Goal: Complete application form: Complete application form

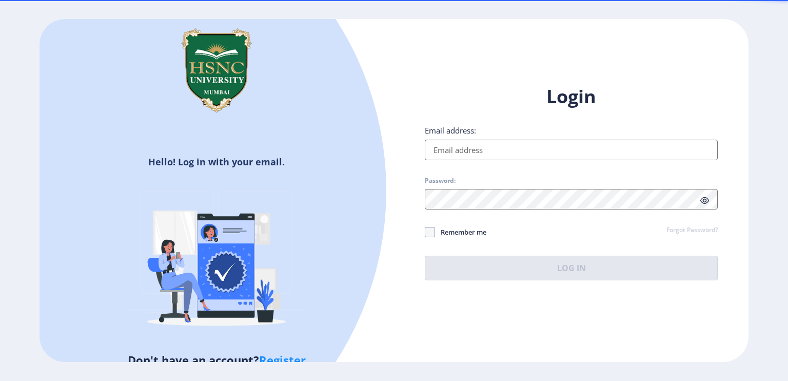
click at [500, 154] on input "Email address:" at bounding box center [571, 150] width 293 height 21
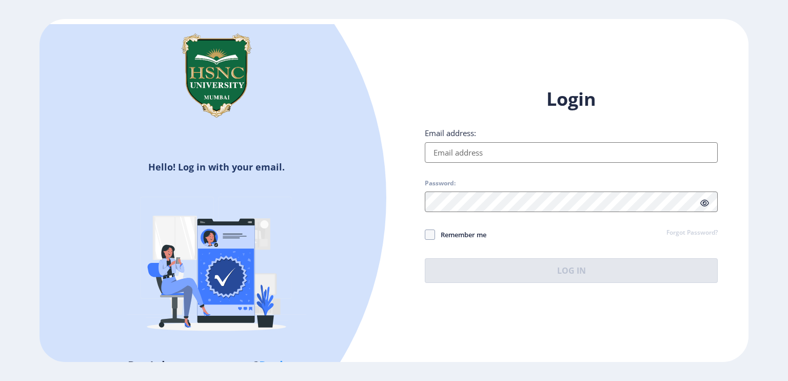
type input "[EMAIL_ADDRESS][DOMAIN_NAME]"
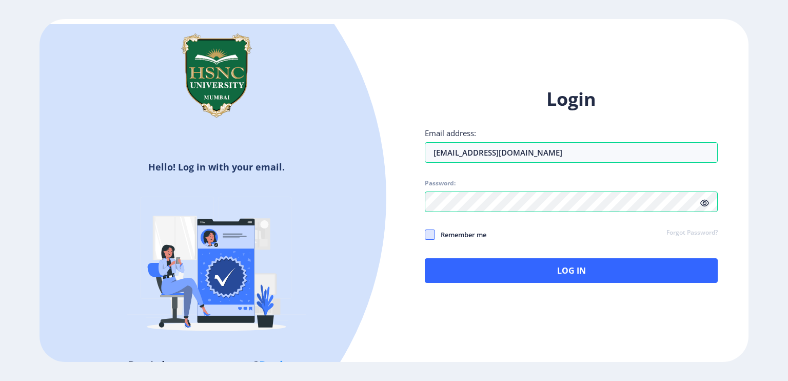
click at [428, 231] on span at bounding box center [430, 234] width 10 height 10
click at [425, 234] on input "Remember me" at bounding box center [425, 234] width 1 height 1
checkbox input "true"
click at [706, 203] on icon at bounding box center [704, 203] width 9 height 8
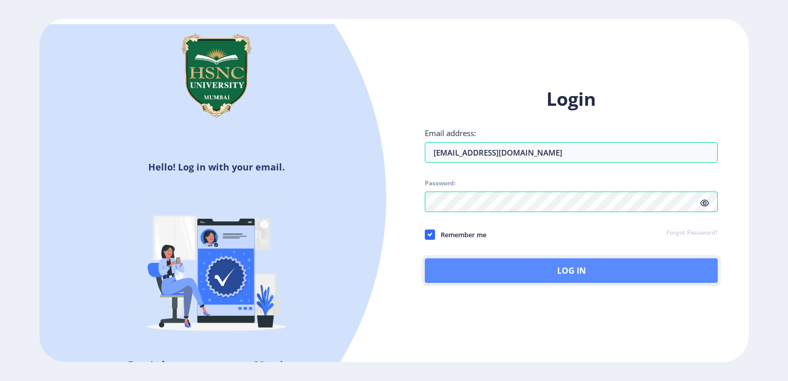
click at [559, 268] on button "Log In" at bounding box center [571, 270] width 293 height 25
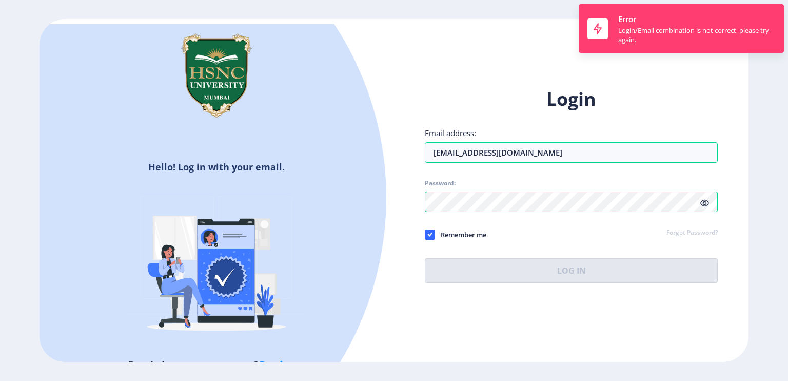
click at [694, 229] on link "Forgot Password?" at bounding box center [691, 232] width 51 height 9
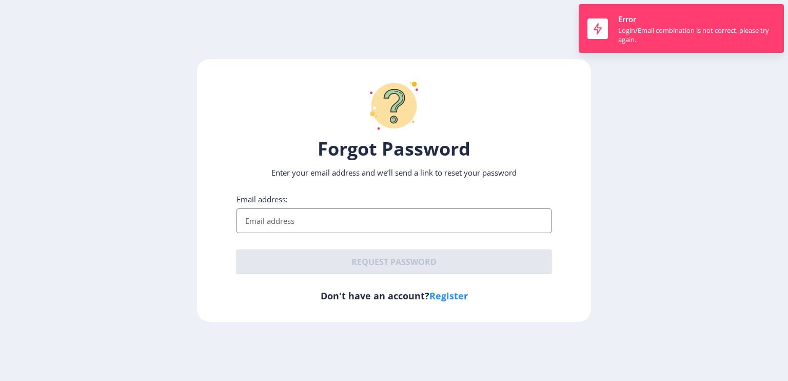
click at [340, 214] on input "Email address:" at bounding box center [393, 220] width 315 height 25
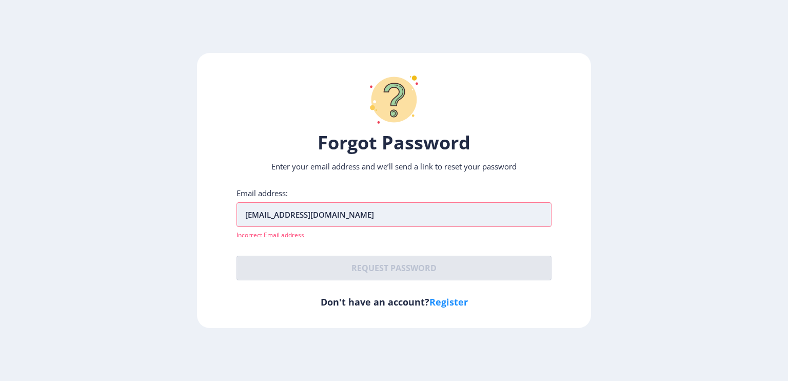
click at [367, 209] on input "[EMAIL_ADDRESS][DOMAIN_NAME]" at bounding box center [393, 214] width 315 height 25
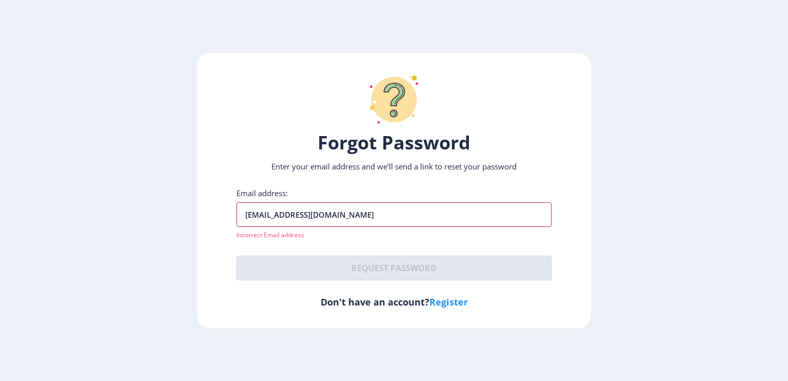
drag, startPoint x: 371, startPoint y: 213, endPoint x: 186, endPoint y: 203, distance: 186.0
click at [186, 203] on ngx-request-password-page "Forgot Password Enter your email address and we’ll send a link to reset your pa…" at bounding box center [394, 190] width 788 height 275
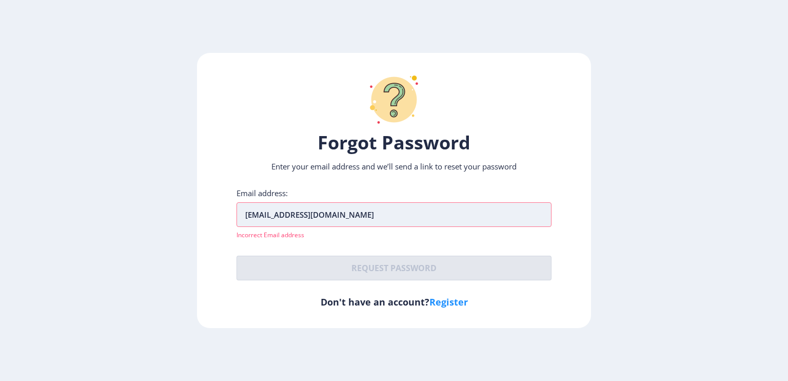
click at [275, 209] on input "[EMAIL_ADDRESS][DOMAIN_NAME]" at bounding box center [393, 214] width 315 height 25
click at [250, 212] on input "[EMAIL_ADDRESS][DOMAIN_NAME]" at bounding box center [393, 214] width 315 height 25
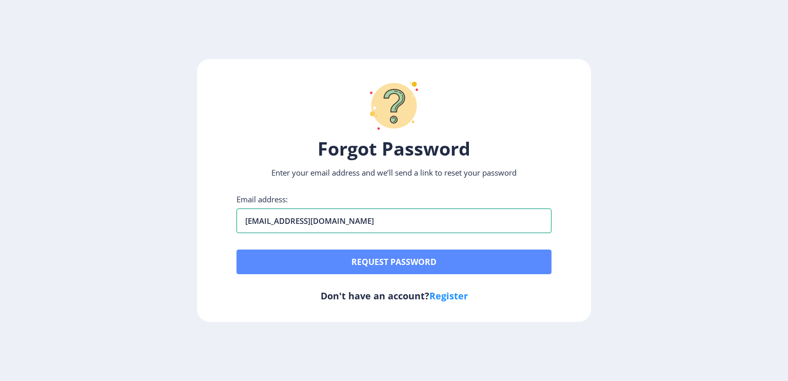
type input "[EMAIL_ADDRESS][DOMAIN_NAME]"
click at [397, 259] on button "Request password" at bounding box center [393, 261] width 315 height 25
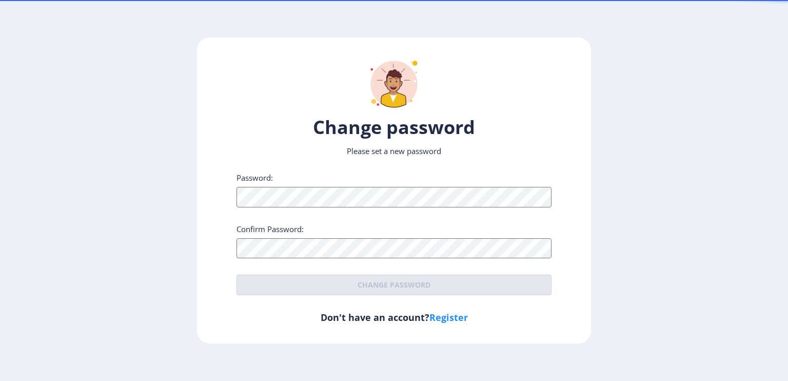
click at [327, 214] on div "Password: Confirm Password: Change password" at bounding box center [393, 233] width 315 height 123
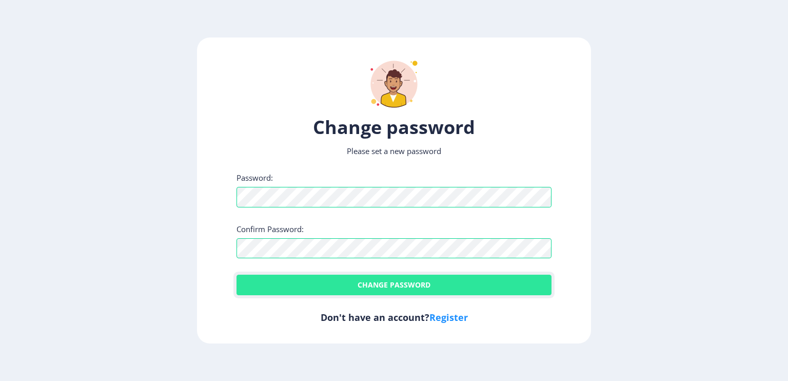
click at [409, 285] on button "Change password" at bounding box center [393, 284] width 315 height 21
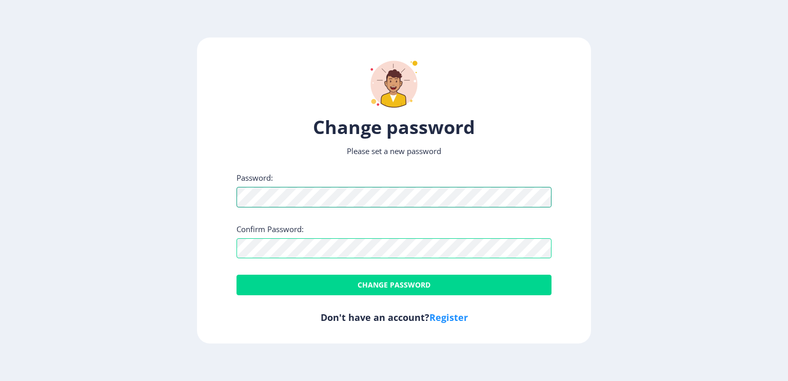
click at [195, 194] on ngx-reset-password-page "Change password Please set a new password Password: Confirm Password: Change pa…" at bounding box center [394, 189] width 788 height 305
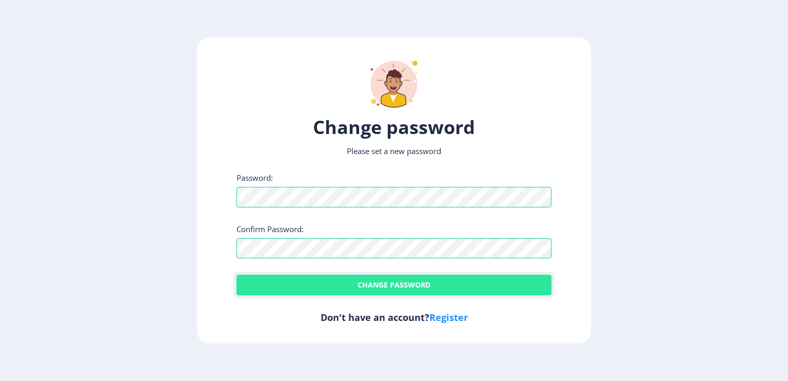
click at [385, 282] on button "Change password" at bounding box center [393, 284] width 315 height 21
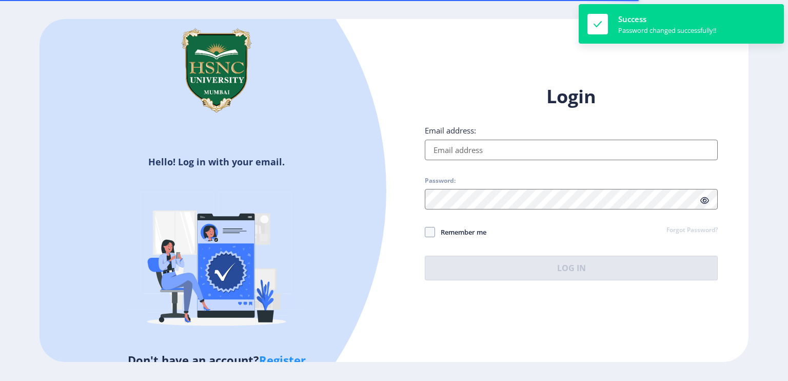
click at [534, 154] on input "Email address:" at bounding box center [571, 150] width 293 height 21
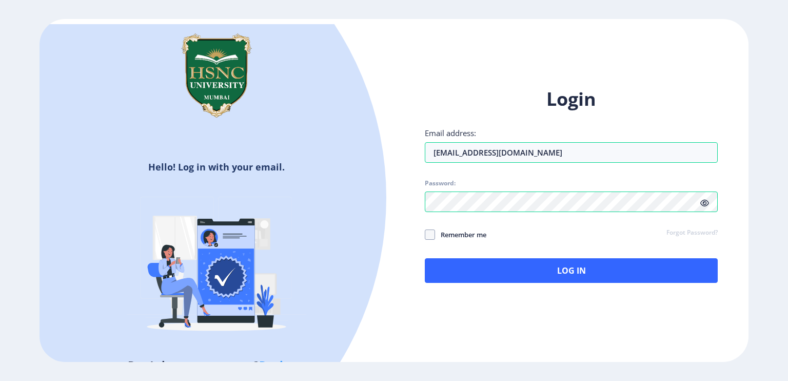
click at [704, 201] on icon at bounding box center [704, 203] width 9 height 8
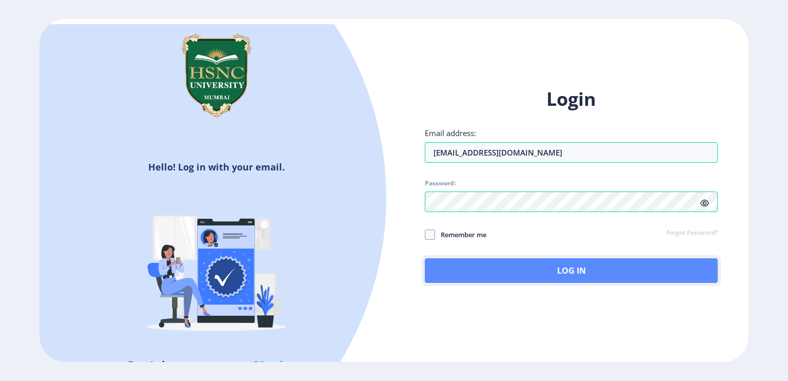
click at [554, 277] on button "Log In" at bounding box center [571, 270] width 293 height 25
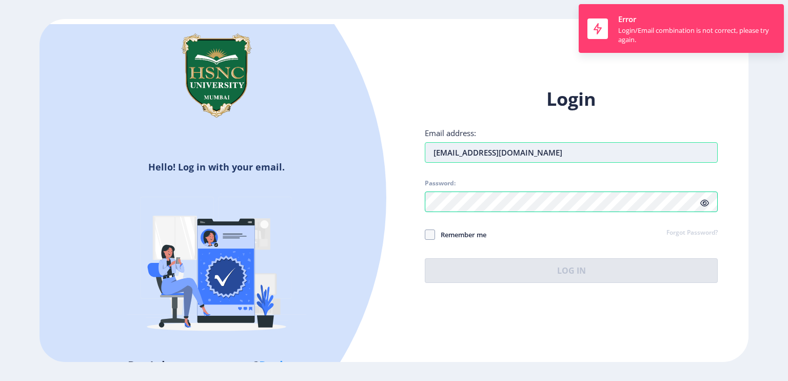
drag, startPoint x: 579, startPoint y: 154, endPoint x: 432, endPoint y: 146, distance: 146.9
click at [432, 146] on input "[EMAIL_ADDRESS][DOMAIN_NAME]" at bounding box center [571, 152] width 293 height 21
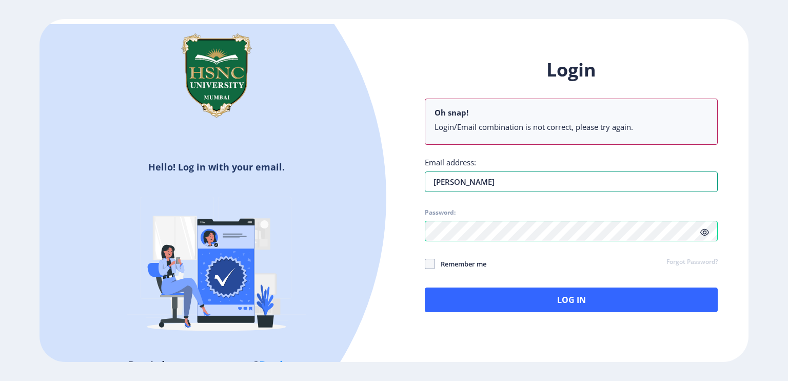
type input "[EMAIL_ADDRESS][DOMAIN_NAME]"
click at [430, 262] on span at bounding box center [430, 264] width 10 height 10
click at [425, 263] on input "Remember me" at bounding box center [425, 263] width 1 height 1
checkbox input "true"
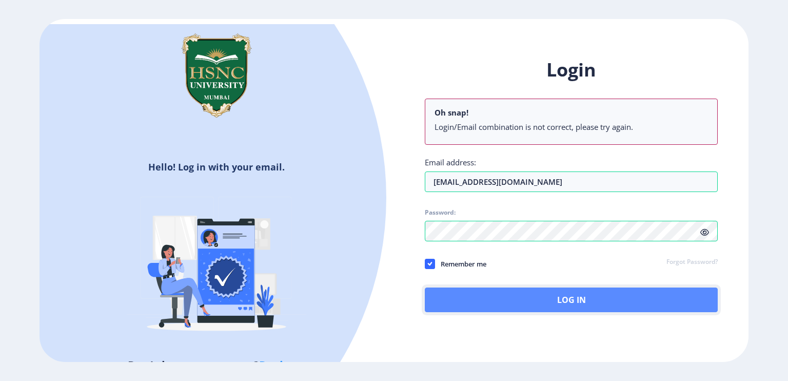
click at [544, 297] on button "Log In" at bounding box center [571, 299] width 293 height 25
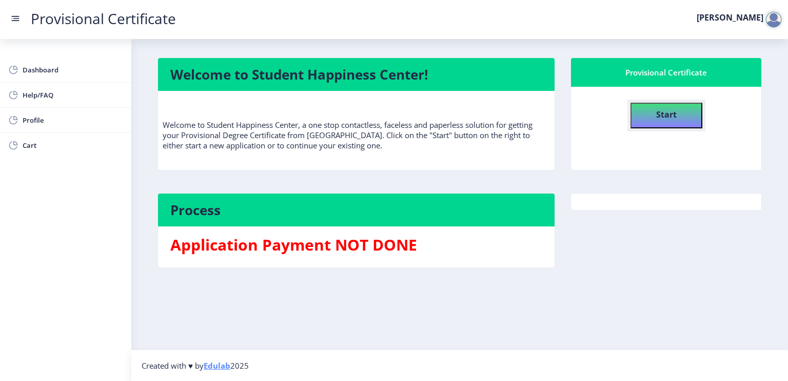
click at [674, 110] on b "Start" at bounding box center [666, 114] width 21 height 11
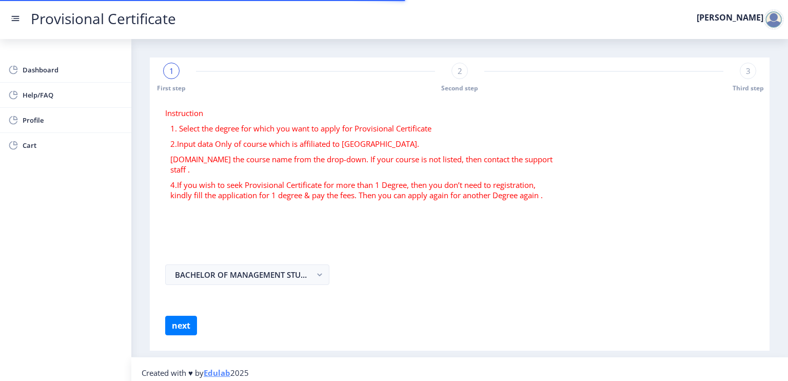
select select
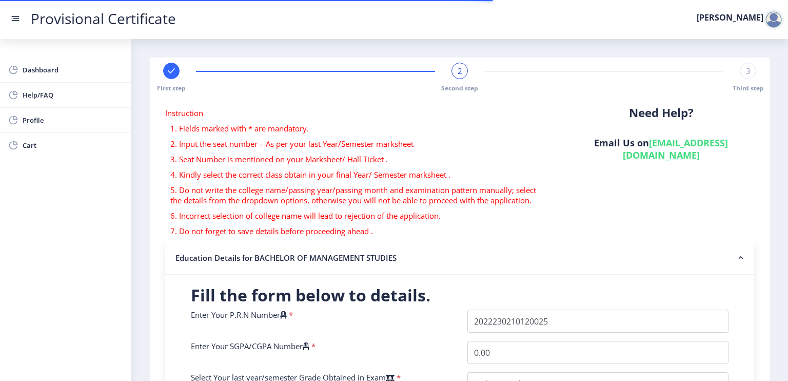
scroll to position [103, 0]
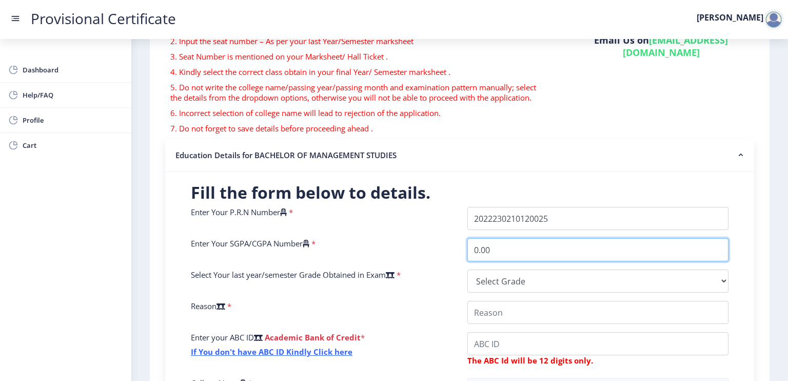
click at [539, 243] on input "0.00" at bounding box center [597, 249] width 261 height 23
drag, startPoint x: 532, startPoint y: 254, endPoint x: 448, endPoint y: 246, distance: 84.5
click at [448, 246] on div "Enter Your P.R.N Number * Enter Your SGPA/CGPA Number * 0.00 Select Your last y…" at bounding box center [459, 338] width 553 height 262
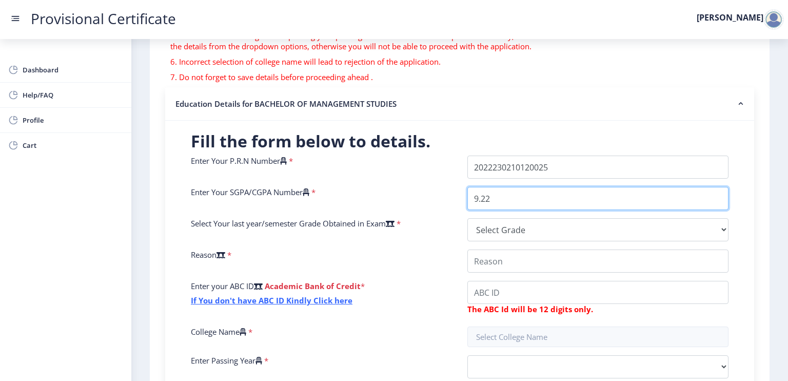
type input "9.22"
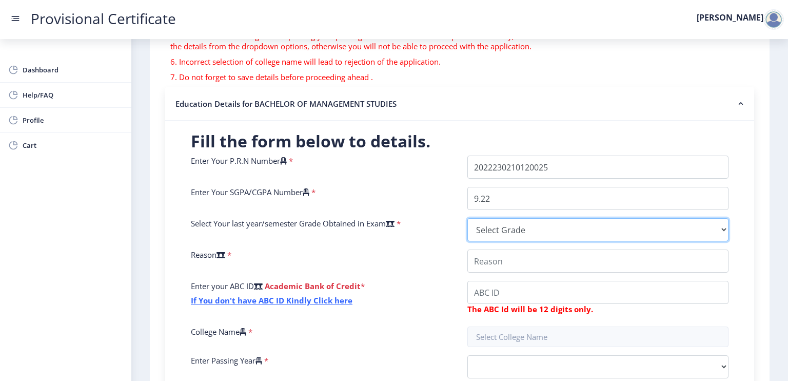
click at [579, 235] on select "Select Grade O A+ A B+ B C D F(Fail)" at bounding box center [597, 229] width 261 height 23
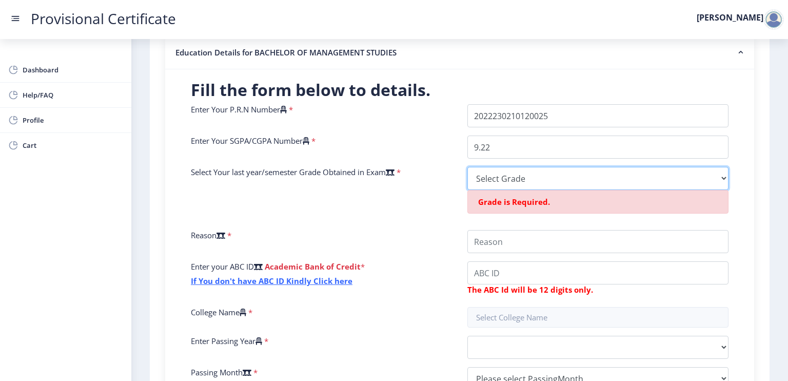
click at [559, 175] on select "Select Grade O A+ A B+ B C D F(Fail)" at bounding box center [597, 178] width 261 height 23
select select "A+"
click at [467, 167] on select "Select Grade O A+ A B+ B C D F(Fail)" at bounding box center [597, 178] width 261 height 23
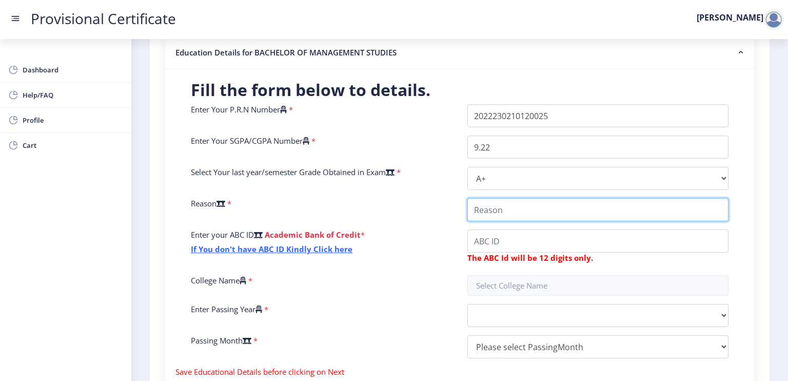
click at [522, 206] on input "College Name" at bounding box center [597, 209] width 261 height 23
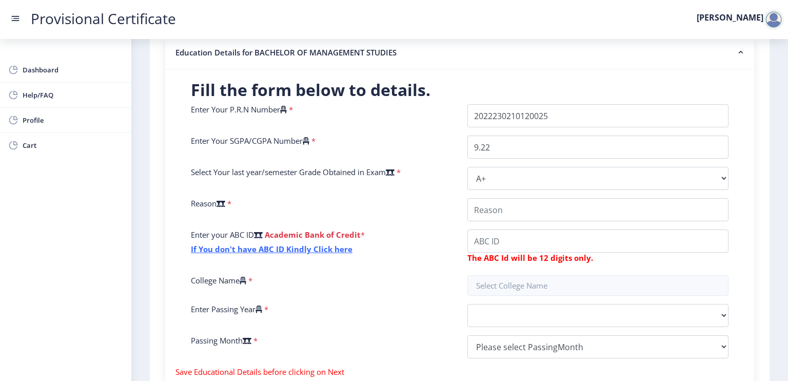
click at [225, 200] on icon at bounding box center [220, 204] width 9 height 8
click at [467, 190] on select "Select Grade O A+ A B+ B C D F(Fail)" at bounding box center [597, 178] width 261 height 23
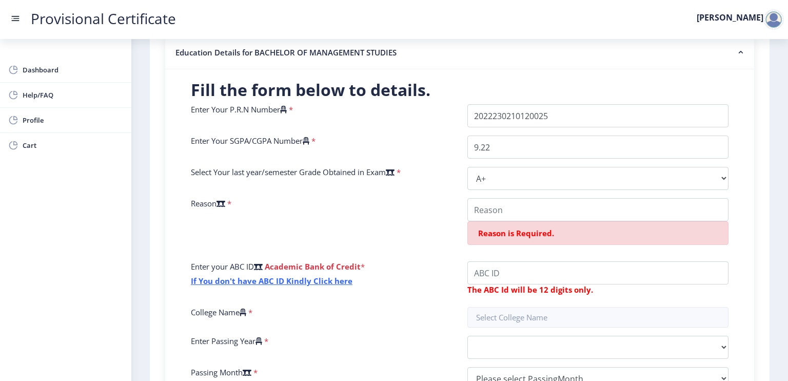
click at [225, 201] on icon at bounding box center [220, 204] width 9 height 8
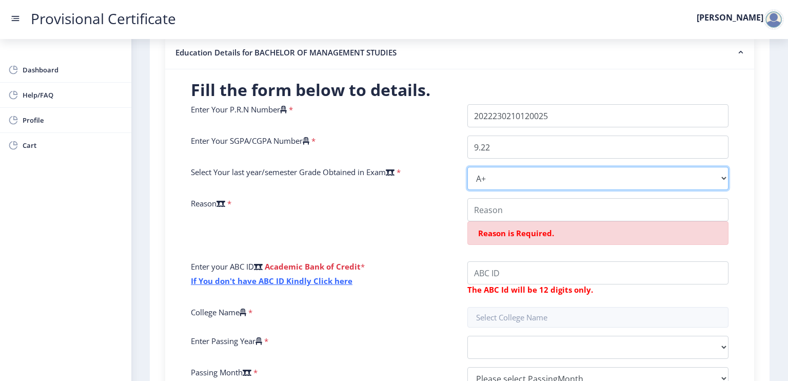
click at [467, 190] on select "Select Grade O A+ A B+ B C D F(Fail)" at bounding box center [597, 178] width 261 height 23
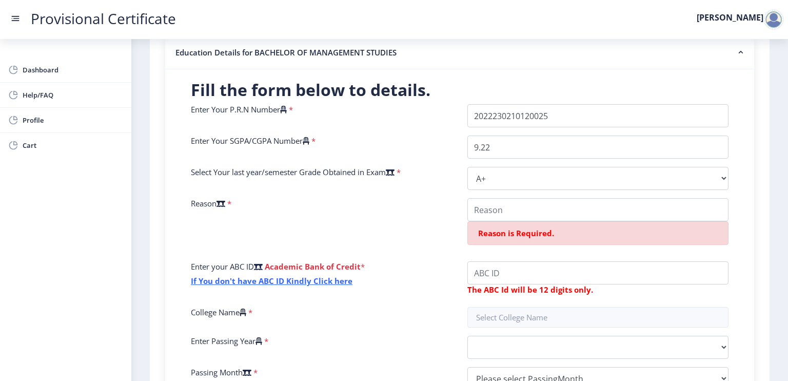
click at [231, 203] on span "*" at bounding box center [228, 203] width 6 height 10
drag, startPoint x: 235, startPoint y: 203, endPoint x: 222, endPoint y: 202, distance: 13.9
click at [222, 202] on div "Reason *" at bounding box center [321, 225] width 276 height 55
click at [297, 204] on div "Reason *" at bounding box center [321, 225] width 276 height 55
click at [499, 223] on div "Reason is Required." at bounding box center [598, 225] width 276 height 55
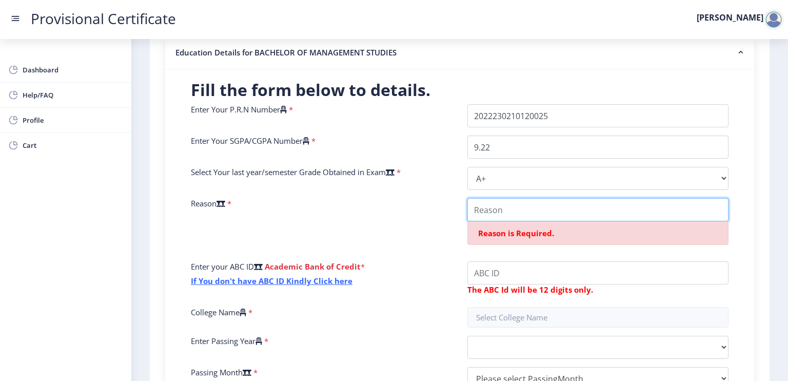
click at [505, 212] on input "College Name" at bounding box center [597, 209] width 261 height 23
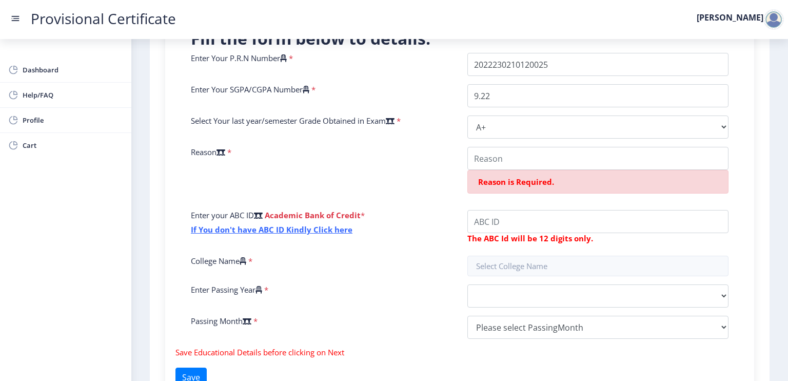
click at [424, 195] on div "Reason *" at bounding box center [321, 174] width 276 height 55
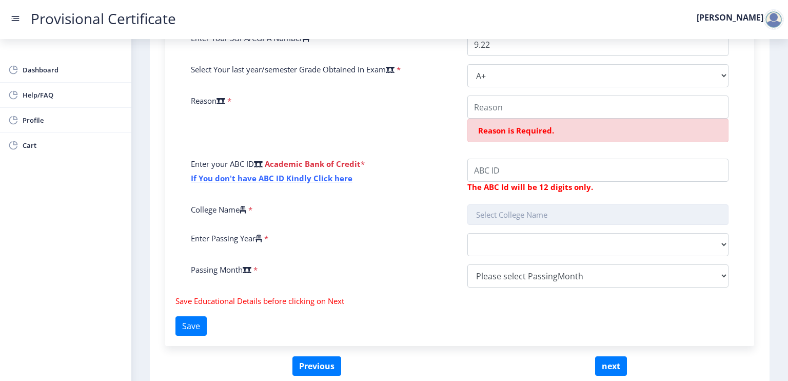
click at [585, 209] on input "text" at bounding box center [597, 214] width 261 height 21
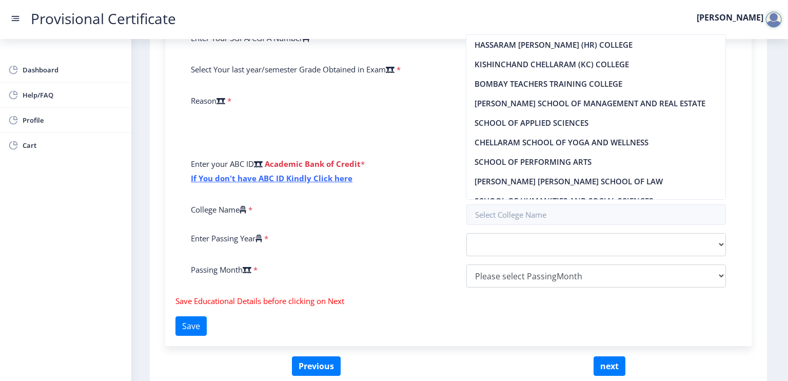
click at [390, 190] on div "Enter your ABC ID Academic Bank of Credit * If You don't have ABC ID Kindly Cli…" at bounding box center [320, 177] width 275 height 37
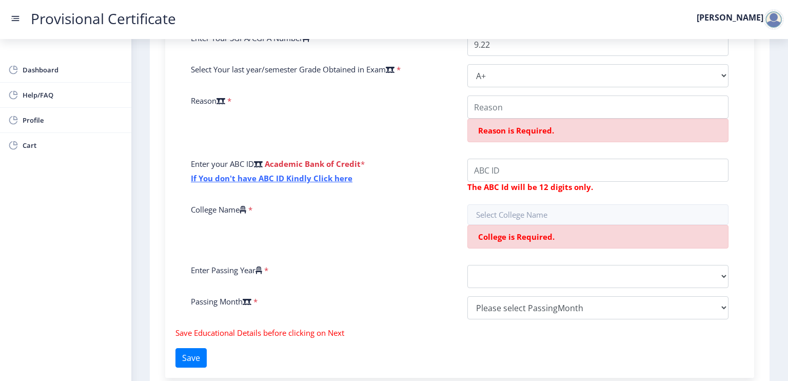
scroll to position [386, 0]
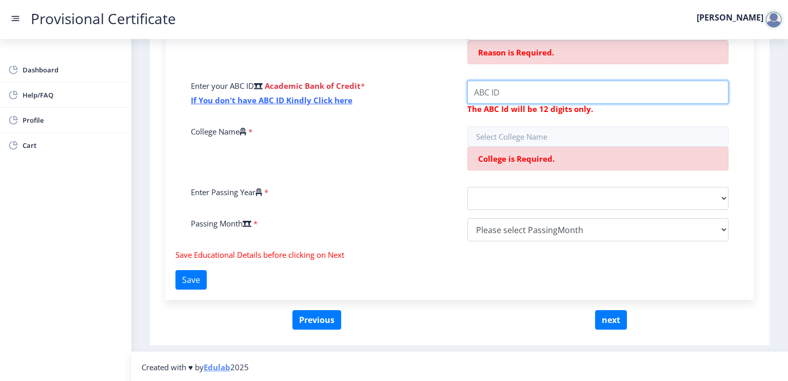
click at [544, 85] on input "College Name" at bounding box center [597, 92] width 261 height 23
paste input "406-291-748-"
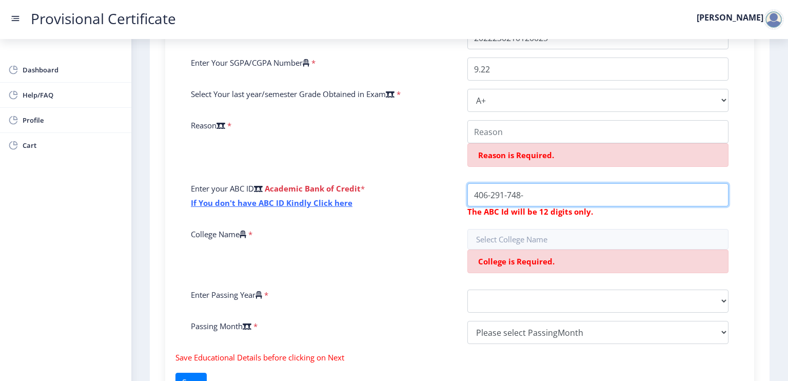
scroll to position [232, 0]
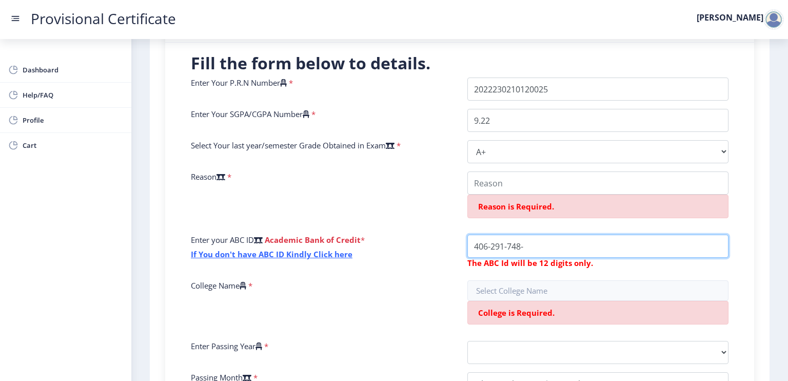
click at [532, 247] on input "College Name" at bounding box center [597, 245] width 261 height 23
type input "406291748658"
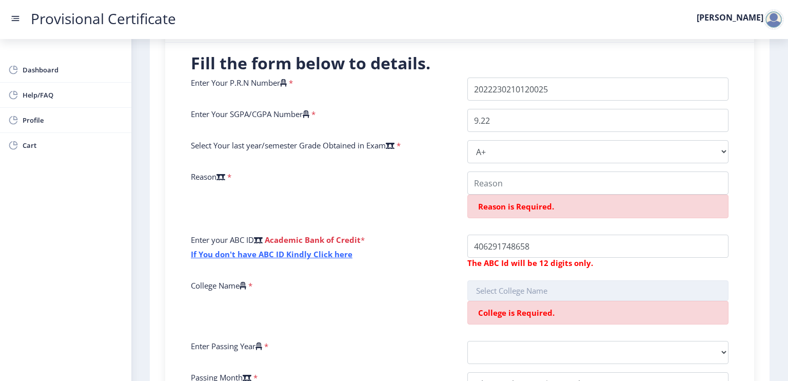
click at [545, 293] on input "text" at bounding box center [597, 290] width 261 height 21
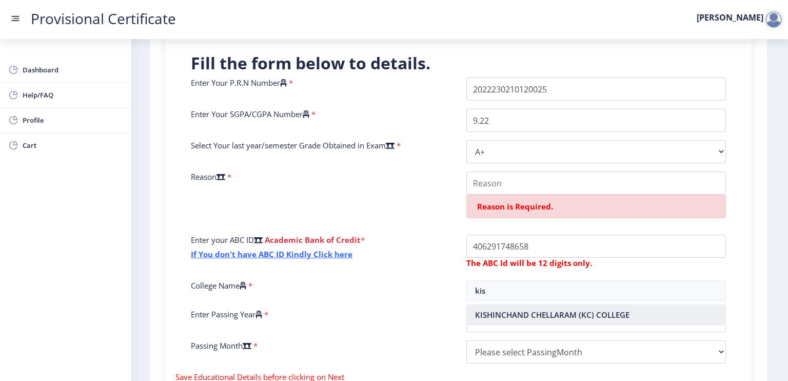
click at [562, 311] on nb-option "KISHINCHAND CHELLARAM (KC) COLLEGE" at bounding box center [596, 314] width 259 height 19
type input "KISHINCHAND CHELLARAM (KC) COLLEGE"
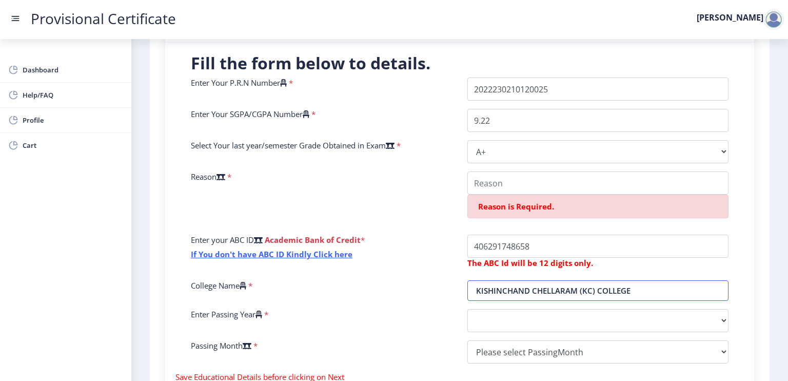
scroll to position [283, 0]
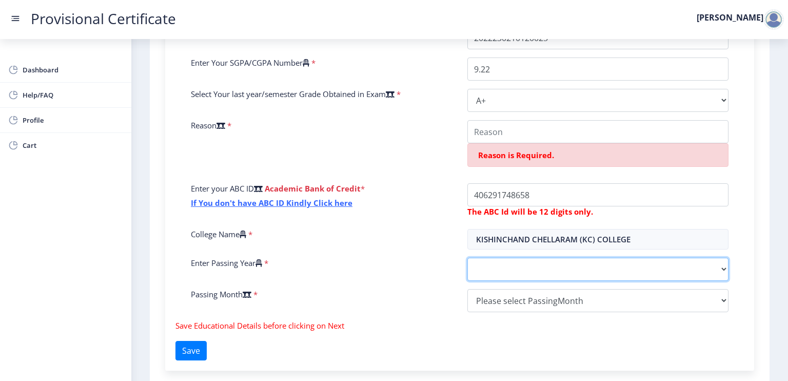
click at [527, 265] on select "2025 2024 2023 2022 2021 2020 2019 2018 2017 2016 2015 2014 2013 2012 2011 2010…" at bounding box center [597, 269] width 261 height 23
select select "2025"
click at [467, 258] on select "2025 2024 2023 2022 2021 2020 2019 2018 2017 2016 2015 2014 2013 2012 2011 2010…" at bounding box center [597, 269] width 261 height 23
click at [492, 287] on div "Enter Your P.R.N Number * Enter Your SGPA/CGPA Number * 9.22 Select Your last y…" at bounding box center [459, 173] width 553 height 294
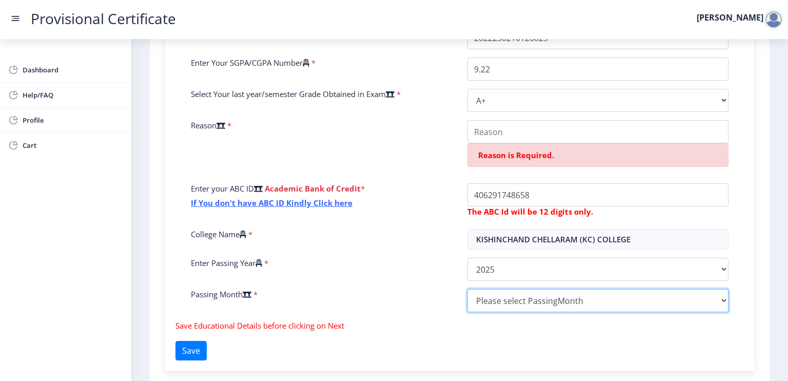
click at [505, 306] on select "Please select PassingMonth (01) January (02) February (03) March (04) April (05…" at bounding box center [597, 300] width 261 height 23
click at [467, 289] on select "Please select PassingMonth (01) January (02) February (03) March (04) April (05…" at bounding box center [597, 300] width 261 height 23
click at [542, 297] on select "Please select PassingMonth (01) January (02) February (03) March (04) April (05…" at bounding box center [597, 300] width 261 height 23
select select "March"
click at [467, 289] on select "Please select PassingMonth (01) January (02) February (03) March (04) April (05…" at bounding box center [597, 300] width 261 height 23
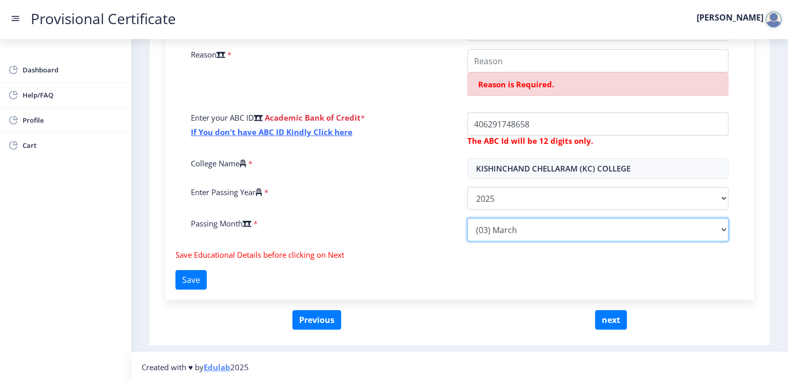
scroll to position [149, 0]
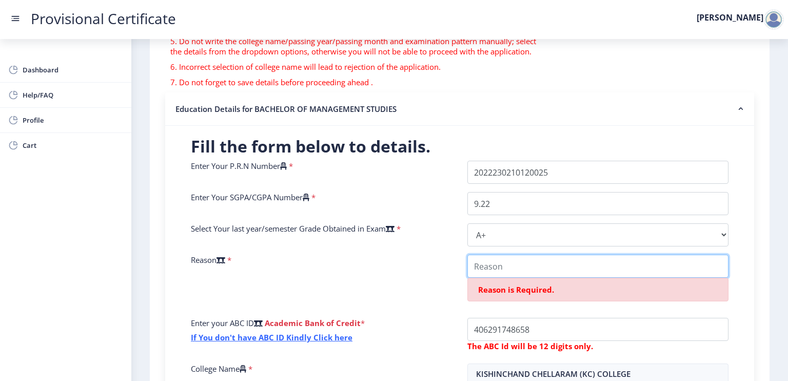
click at [530, 265] on input "College Name" at bounding box center [597, 265] width 261 height 23
click at [311, 265] on div "Reason *" at bounding box center [321, 281] width 276 height 55
click at [239, 263] on div "Reason *" at bounding box center [321, 281] width 276 height 55
click at [231, 260] on span "*" at bounding box center [228, 259] width 6 height 10
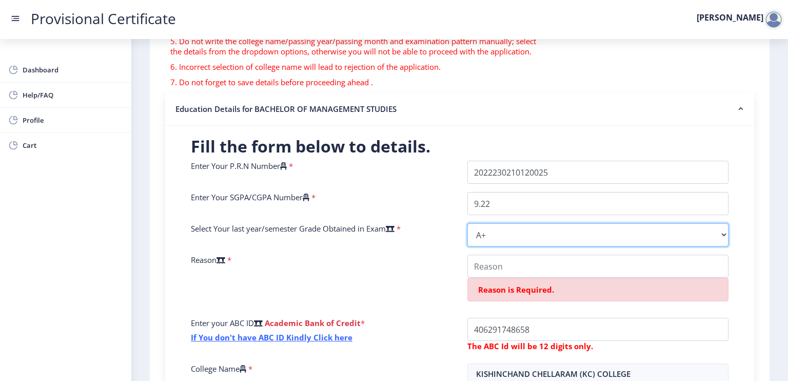
click at [532, 240] on select "Select Grade O A+ A B+ B C D F(Fail)" at bounding box center [597, 234] width 261 height 23
click at [467, 223] on select "Select Grade O A+ A B+ B C D F(Fail)" at bounding box center [597, 234] width 261 height 23
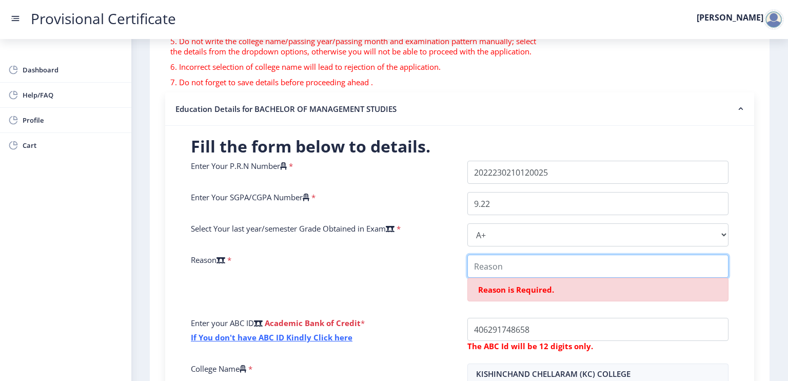
click at [501, 266] on input "College Name" at bounding box center [597, 265] width 261 height 23
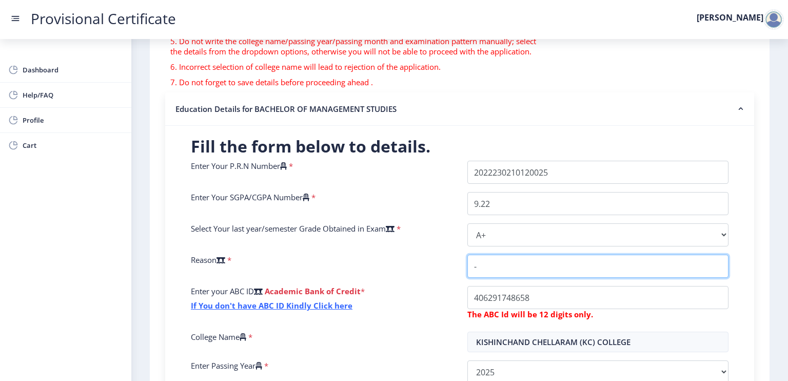
type input "-"
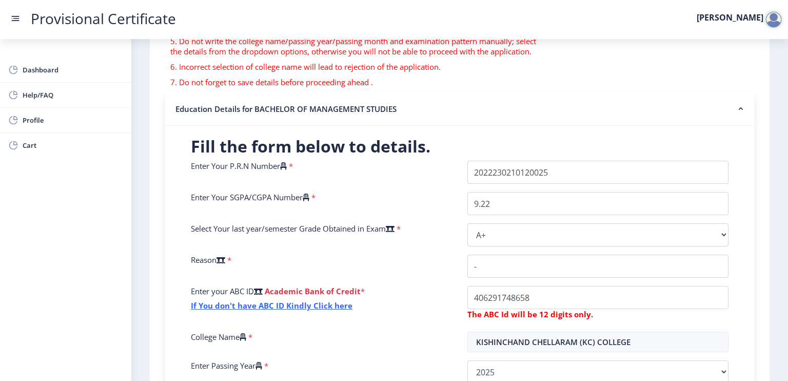
click at [374, 258] on div "Reason *" at bounding box center [321, 265] width 276 height 23
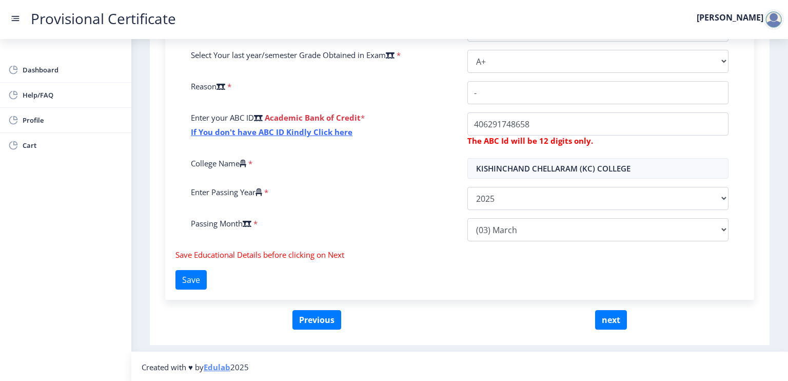
click at [221, 277] on div "Fill the form below to details. Enter Your P.R.N Number * Enter Your SGPA/CGPA …" at bounding box center [459, 125] width 589 height 347
click at [206, 278] on button "Save" at bounding box center [190, 279] width 31 height 19
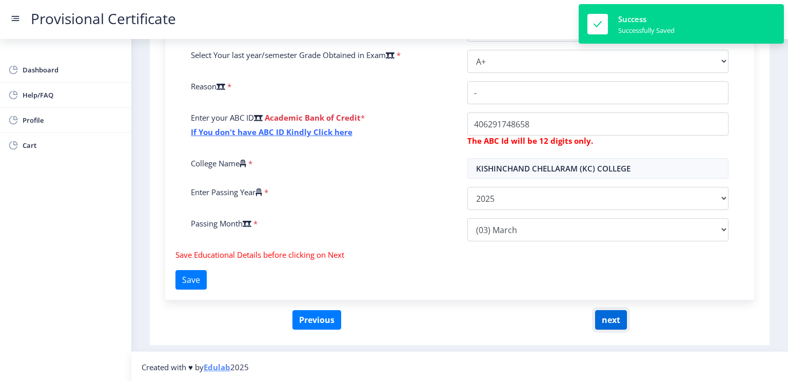
click at [600, 314] on button "next" at bounding box center [611, 319] width 32 height 19
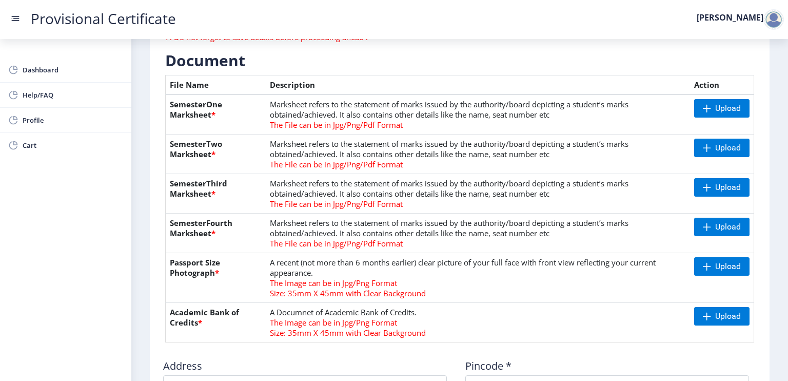
scroll to position [113, 0]
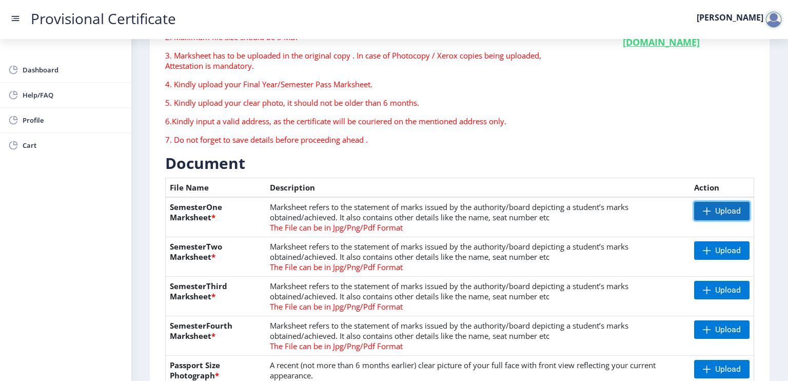
click at [727, 209] on span "Upload" at bounding box center [728, 211] width 26 height 10
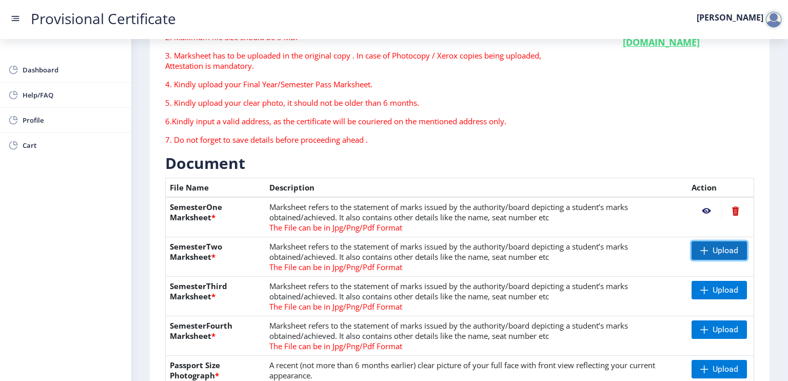
click at [713, 250] on span "Upload" at bounding box center [726, 250] width 26 height 10
click at [723, 285] on span "Upload" at bounding box center [726, 290] width 26 height 10
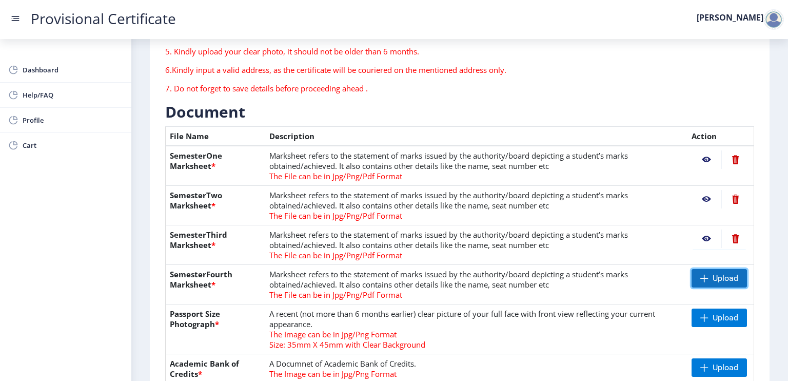
click at [713, 275] on span "Upload" at bounding box center [726, 278] width 26 height 10
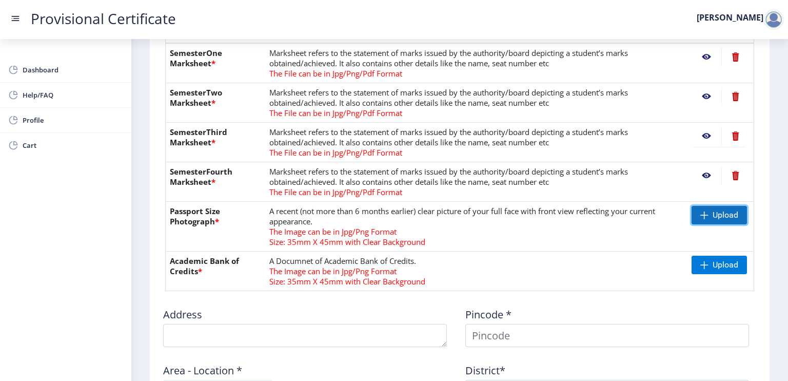
click at [700, 211] on span at bounding box center [704, 215] width 8 height 8
click at [700, 173] on nb-action at bounding box center [707, 175] width 30 height 18
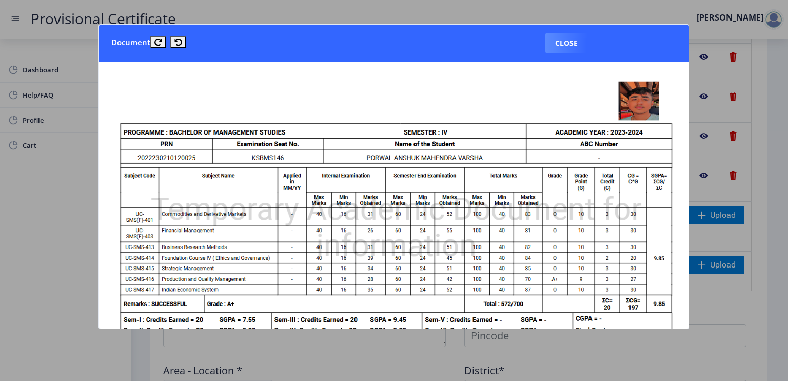
scroll to position [51, 0]
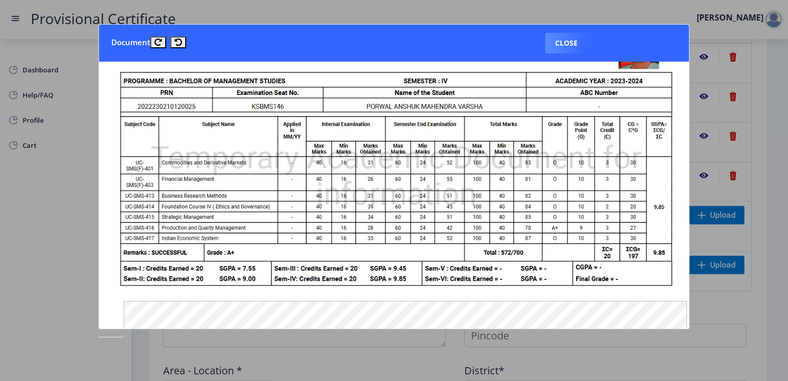
click at [630, 332] on nb-dialog-container "Document Close" at bounding box center [393, 190] width 591 height 332
click at [571, 44] on button "Close" at bounding box center [566, 43] width 42 height 21
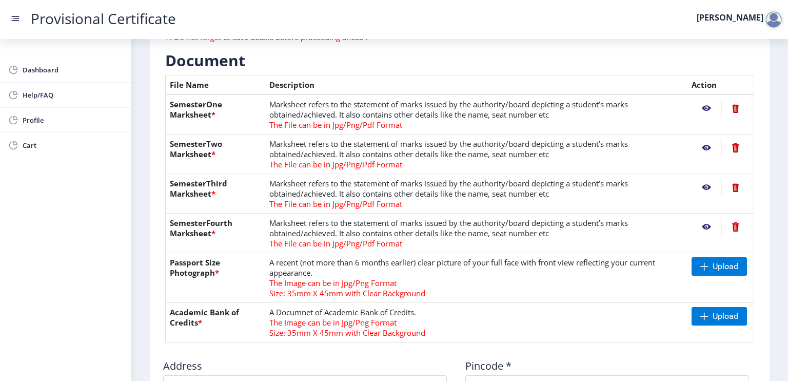
scroll to position [267, 0]
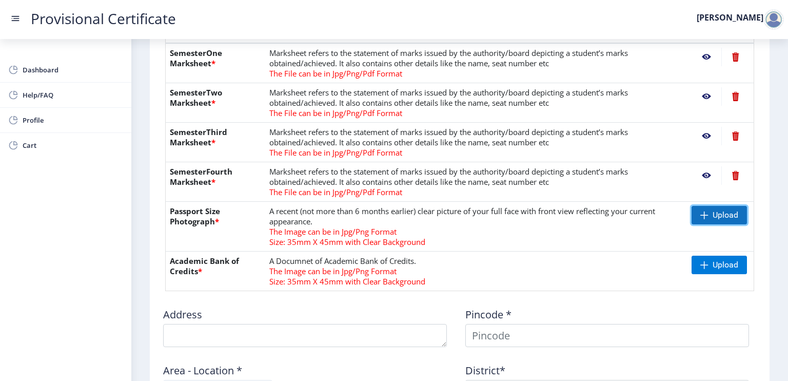
click at [717, 213] on span "Upload" at bounding box center [726, 215] width 26 height 10
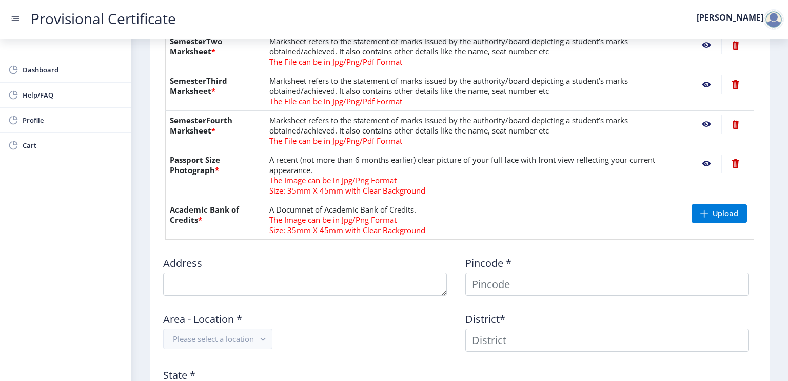
scroll to position [421, 0]
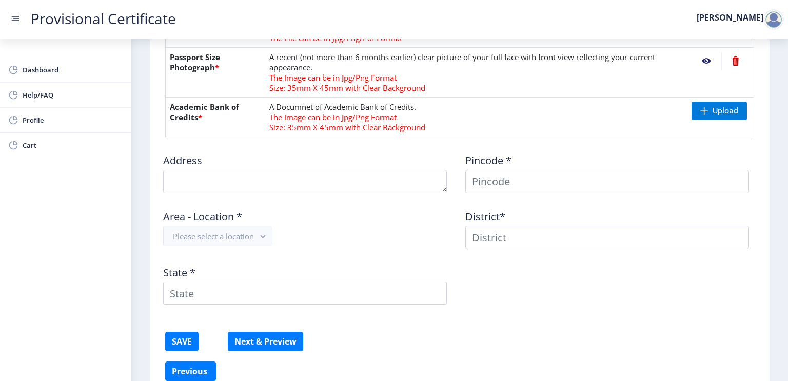
click at [309, 159] on div "Address" at bounding box center [308, 169] width 302 height 48
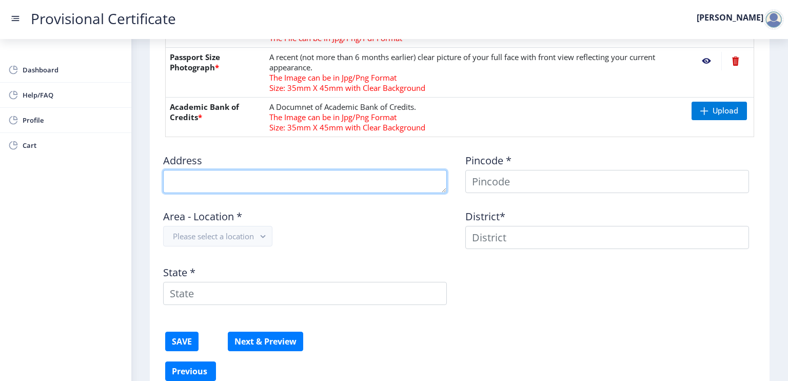
click at [314, 180] on textarea at bounding box center [305, 181] width 284 height 23
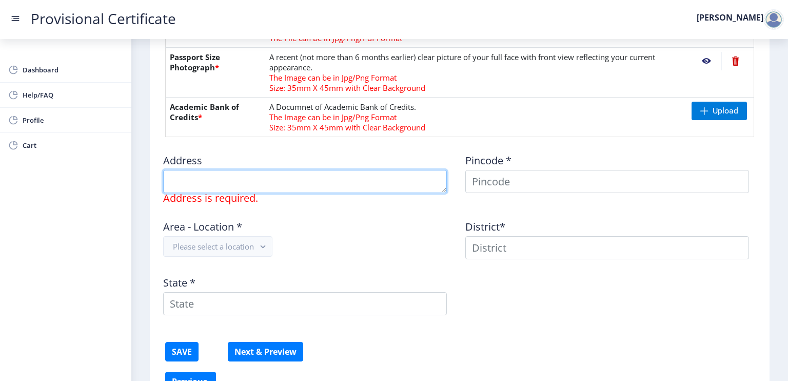
click at [261, 179] on textarea at bounding box center [305, 181] width 284 height 23
type textarea "A-602, [GEOGRAPHIC_DATA], [GEOGRAPHIC_DATA], [GEOGRAPHIC_DATA], [PERSON_NAME][G…"
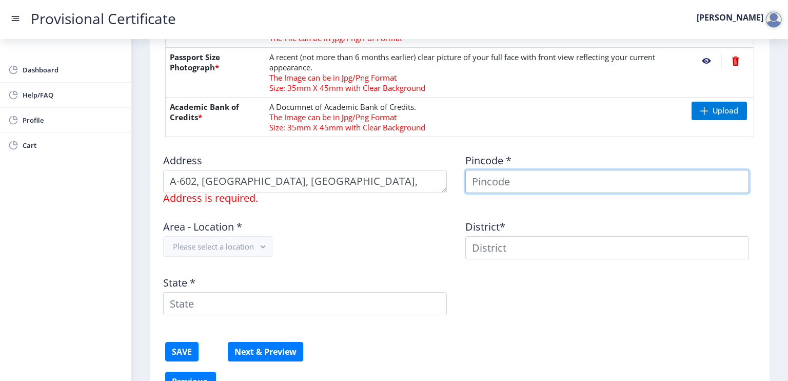
type input "[PERSON_NAME]"
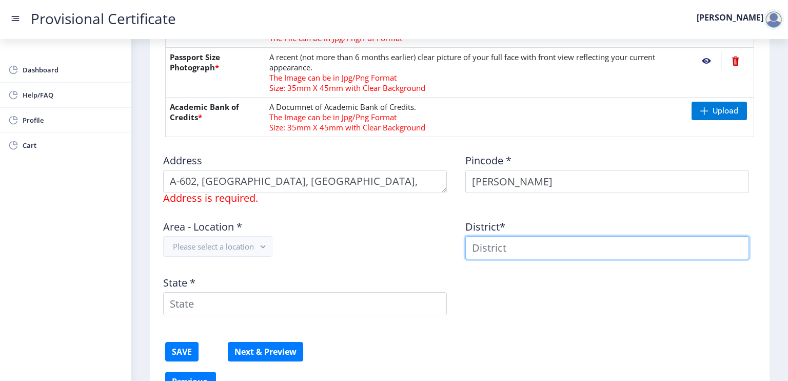
type input "[PERSON_NAME]"
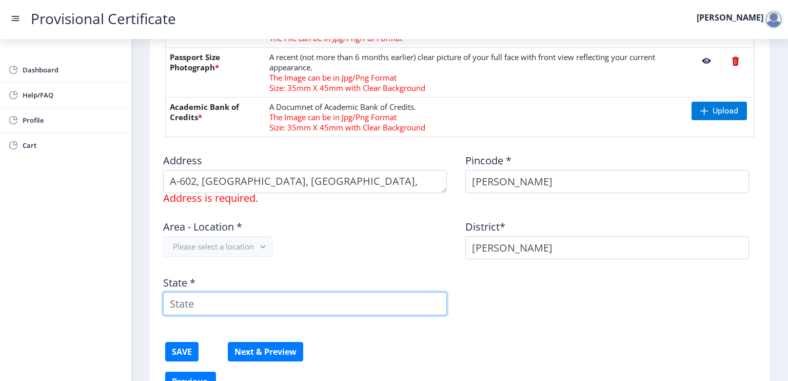
type input "[GEOGRAPHIC_DATA]"
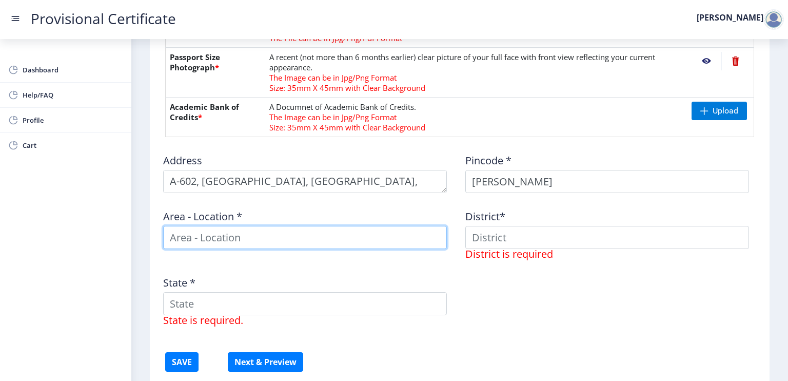
click at [305, 229] on input at bounding box center [305, 237] width 284 height 23
click at [295, 239] on input at bounding box center [305, 237] width 284 height 23
type input "Kalachowki"
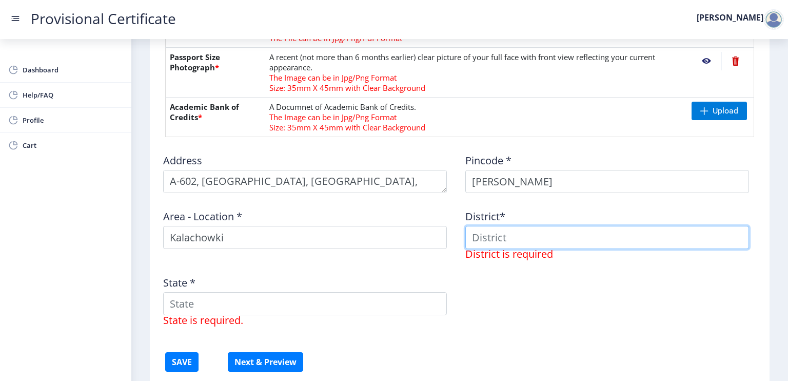
click at [518, 234] on input at bounding box center [607, 237] width 284 height 23
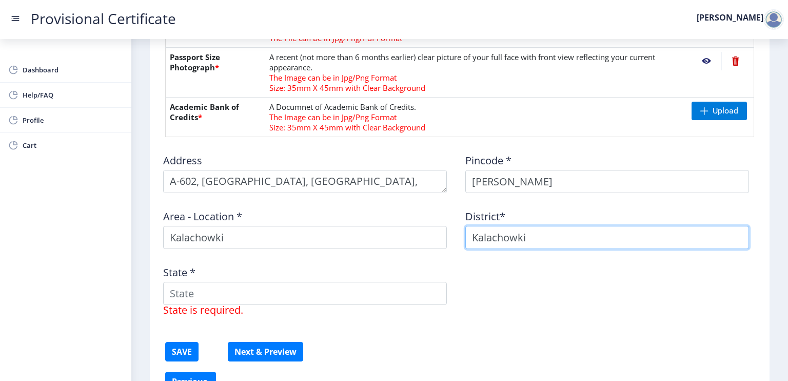
type input "Kalachowki"
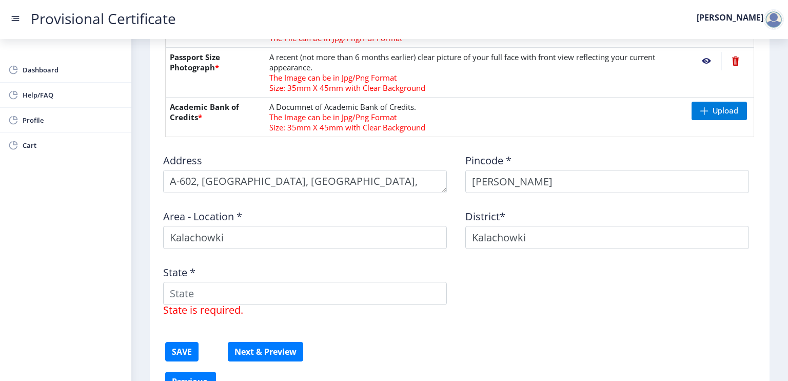
drag, startPoint x: 291, startPoint y: 313, endPoint x: 295, endPoint y: 293, distance: 19.9
click at [291, 313] on div "State * State is required." at bounding box center [308, 286] width 302 height 58
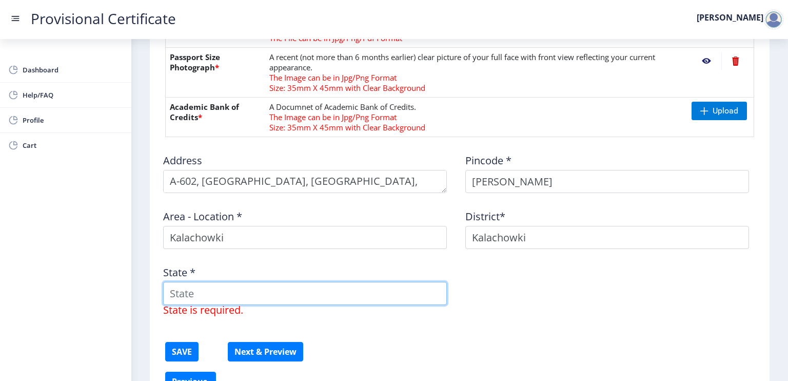
click at [296, 292] on input "State *" at bounding box center [305, 293] width 284 height 23
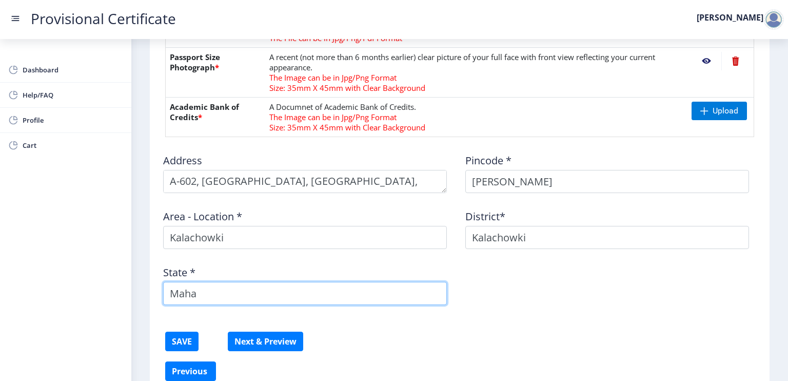
type input "[GEOGRAPHIC_DATA]"
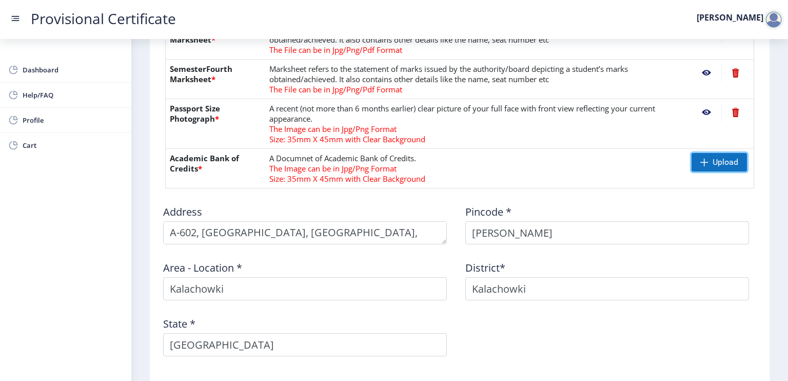
click at [709, 163] on span "Upload" at bounding box center [719, 162] width 55 height 18
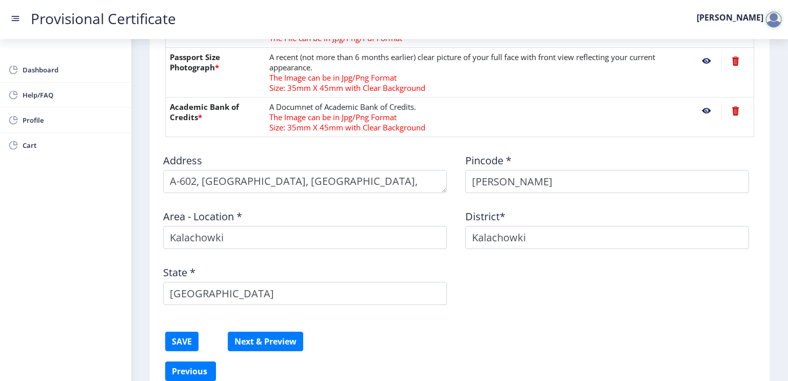
scroll to position [472, 0]
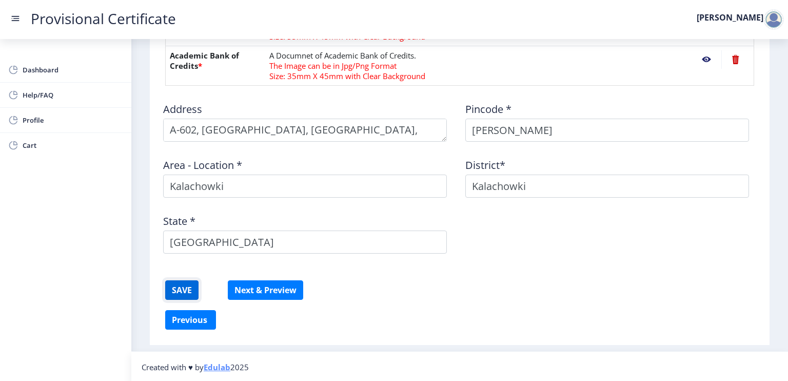
click at [184, 284] on button "SAVE" at bounding box center [181, 289] width 33 height 19
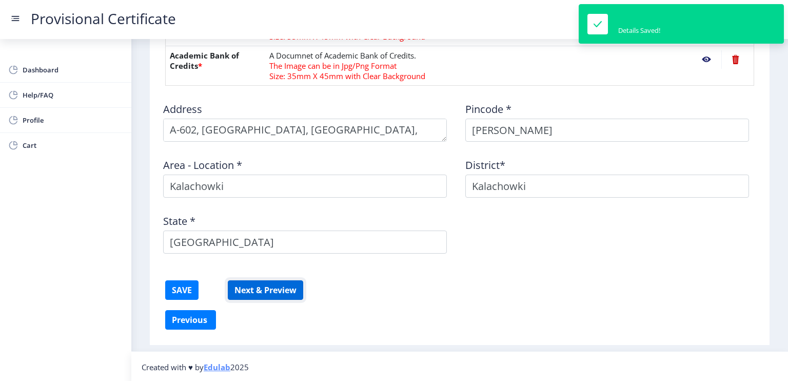
click at [284, 291] on button "Next & Preview" at bounding box center [265, 289] width 75 height 19
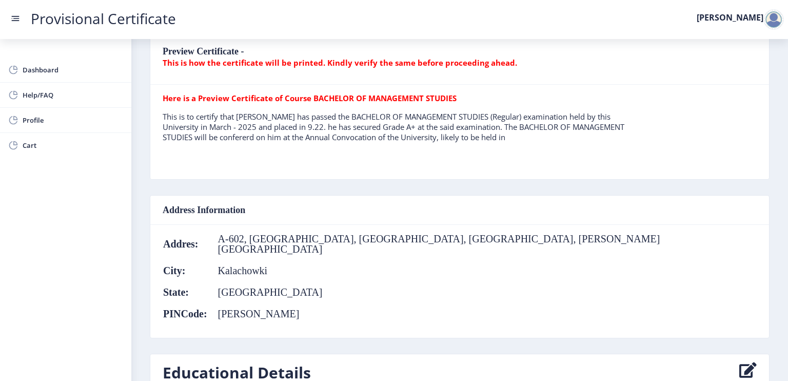
scroll to position [103, 0]
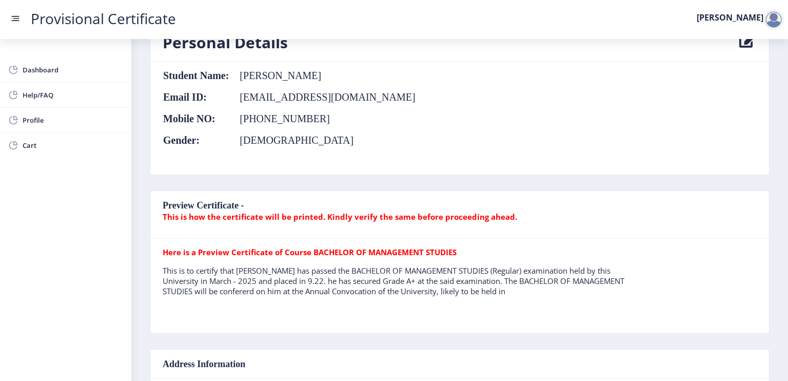
click at [349, 222] on nb-card-header "Preview Certificate - This is how the certificate will be printed. Kindly verif…" at bounding box center [459, 215] width 619 height 48
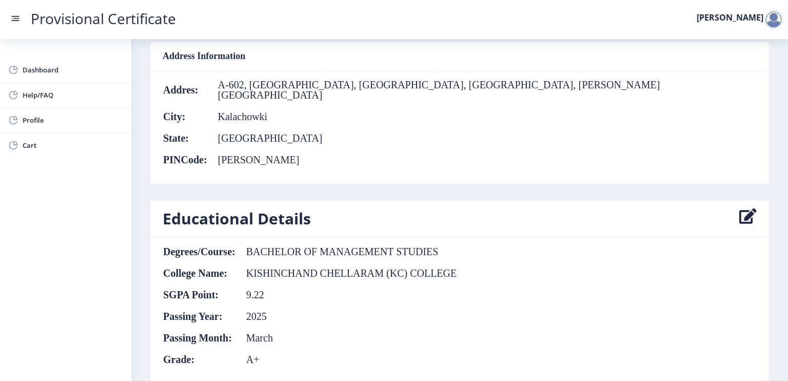
scroll to position [653, 0]
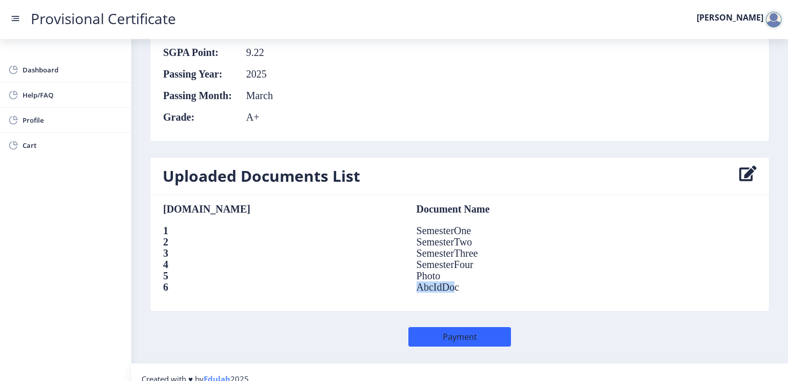
drag, startPoint x: 322, startPoint y: 274, endPoint x: 280, endPoint y: 277, distance: 42.7
click at [406, 281] on td "AbcIdDoc" at bounding box center [522, 286] width 232 height 11
click at [476, 327] on button "Payment" at bounding box center [459, 336] width 103 height 19
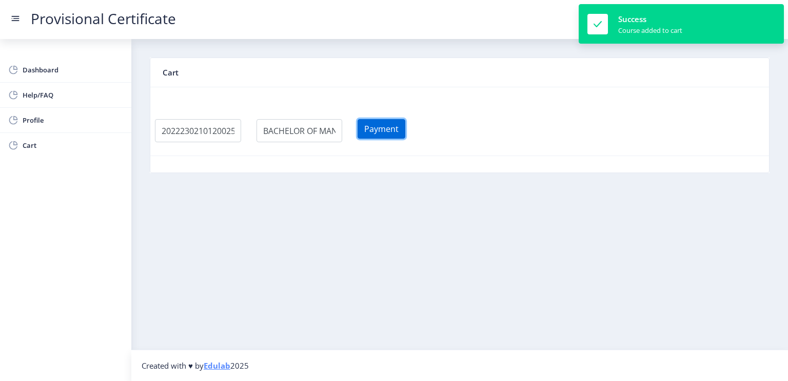
click at [393, 128] on button "Payment" at bounding box center [382, 128] width 48 height 19
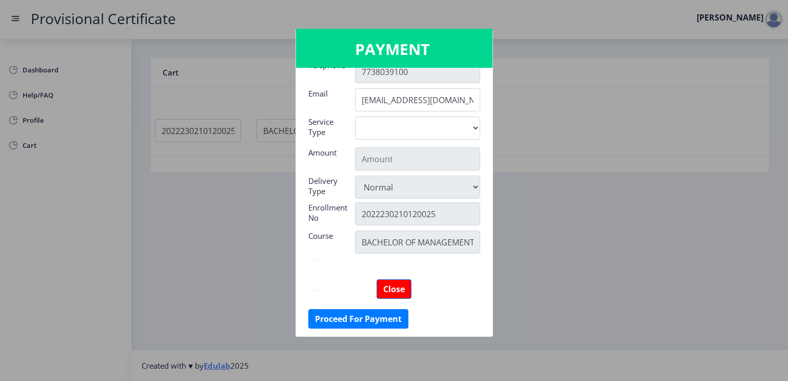
scroll to position [111, 0]
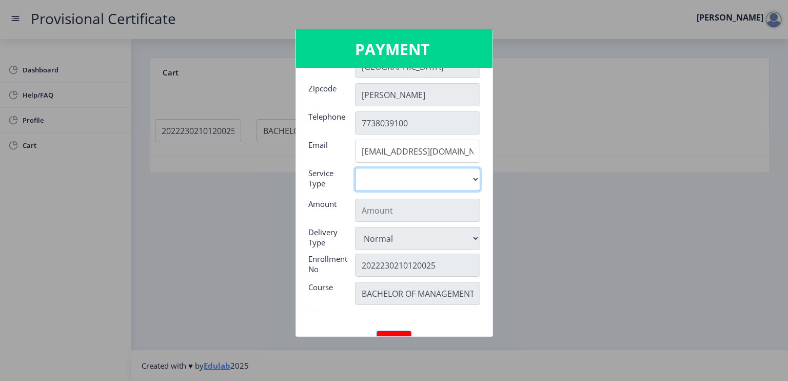
click at [457, 174] on select "Digital" at bounding box center [417, 179] width 125 height 23
select select "old"
click at [355, 168] on select "Digital" at bounding box center [417, 179] width 125 height 23
type input "795"
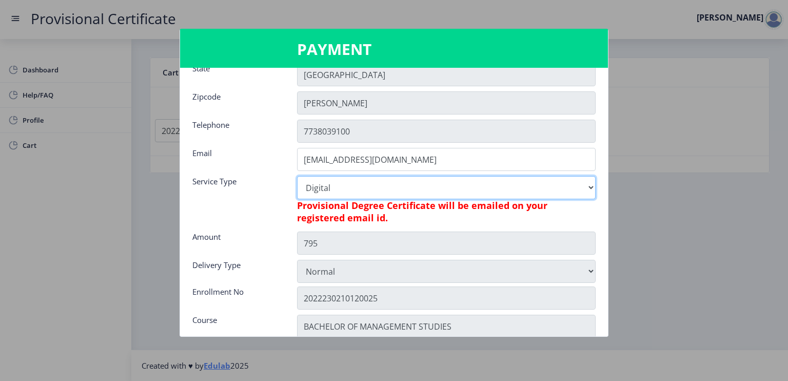
scroll to position [187, 0]
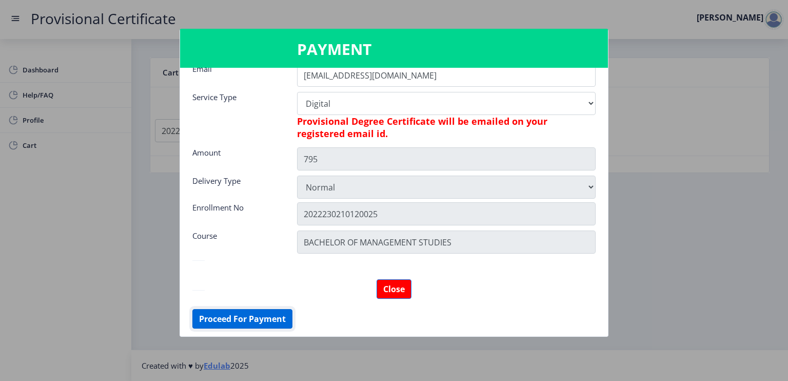
click at [256, 319] on button "Proceed For Payment" at bounding box center [242, 318] width 100 height 19
